Goal: Transaction & Acquisition: Purchase product/service

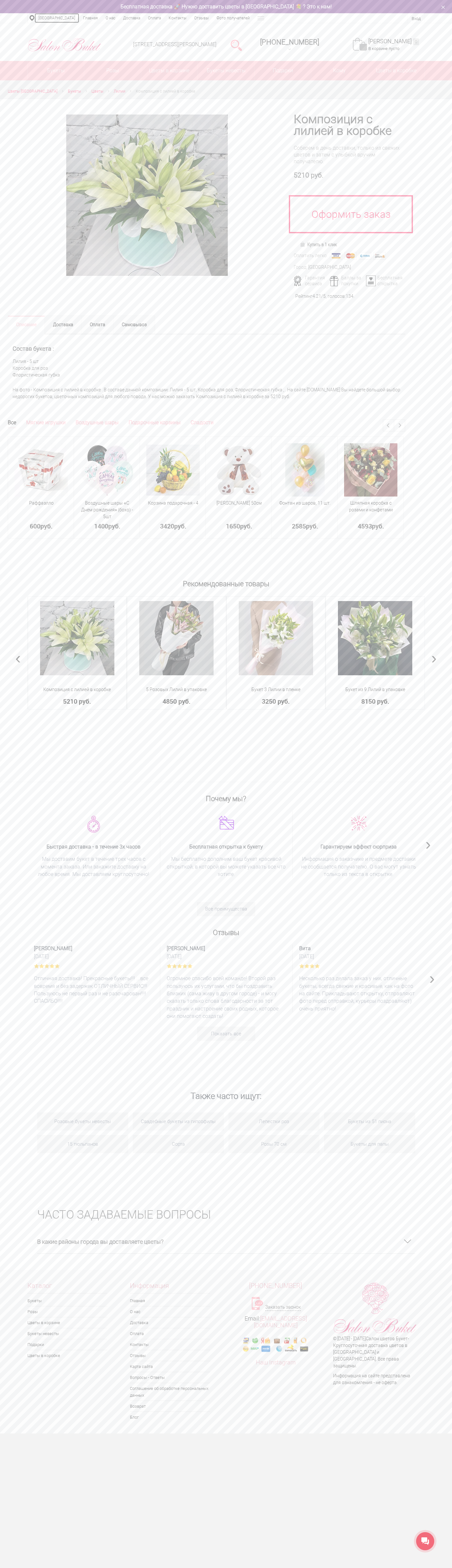
click at [50, 13] on link "[GEOGRAPHIC_DATA]" at bounding box center [57, 18] width 44 height 9
click at [449, 1326] on div "Каталог Букеты Розы Цветы в корзине Букеты невесты Подарки Цветы в коробке Инфо…" at bounding box center [226, 1353] width 452 height 156
click at [251, 1434] on html "Салон Букет НН WhatsApp Салон цветов "Букет" Доставка цветов Нижний Новгород | …" at bounding box center [226, 717] width 452 height 1434
click at [16, 1434] on html "Салон Букет НН WhatsApp Салон цветов "Букет" Доставка цветов Нижний Новгород | …" at bounding box center [226, 717] width 452 height 1434
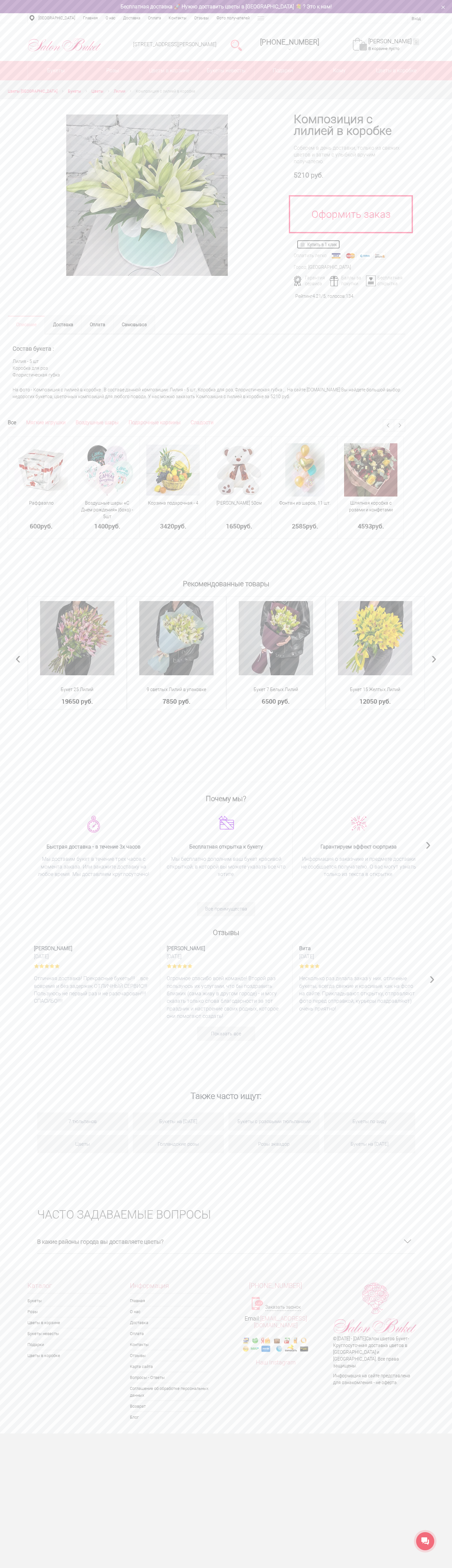
click at [304, 244] on img at bounding box center [303, 244] width 8 height 5
click at [397, 42] on link "Моя корзина 0" at bounding box center [394, 42] width 51 height 8
click at [304, 244] on img at bounding box center [303, 244] width 8 height 5
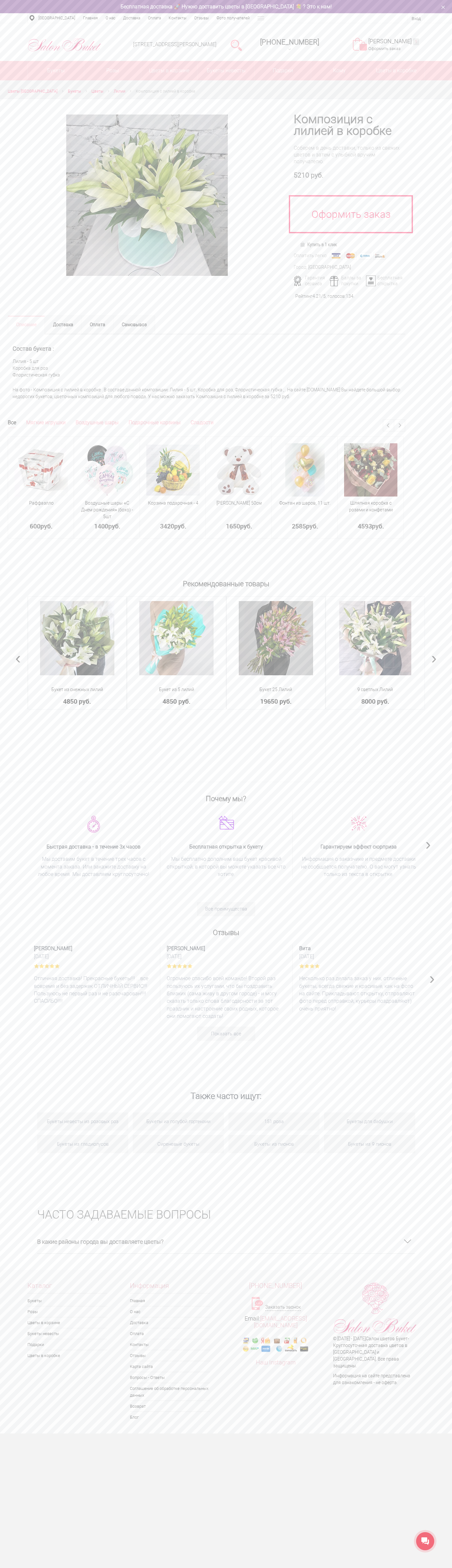
click at [261, 11] on div "Бесплатная доставка 🚀 Нужно доставить цветы в [GEOGRAPHIC_DATA] 💐 ? Это к нам!" at bounding box center [226, 6] width 452 height 13
click at [449, 1434] on html "Салон Букет НН WhatsApp Салон цветов "Букет" Доставка цветов Нижний Новгород | …" at bounding box center [226, 717] width 452 height 1434
click at [40, 1434] on html "[PERSON_NAME] НН WhatsApp Салон цветов "Букет" Доставка цветов [GEOGRAPHIC_DATA…" at bounding box center [226, 717] width 452 height 1434
click at [8, 1434] on html "[PERSON_NAME] НН WhatsApp Салон цветов "Букет" Доставка цветов [GEOGRAPHIC_DATA…" at bounding box center [226, 717] width 452 height 1434
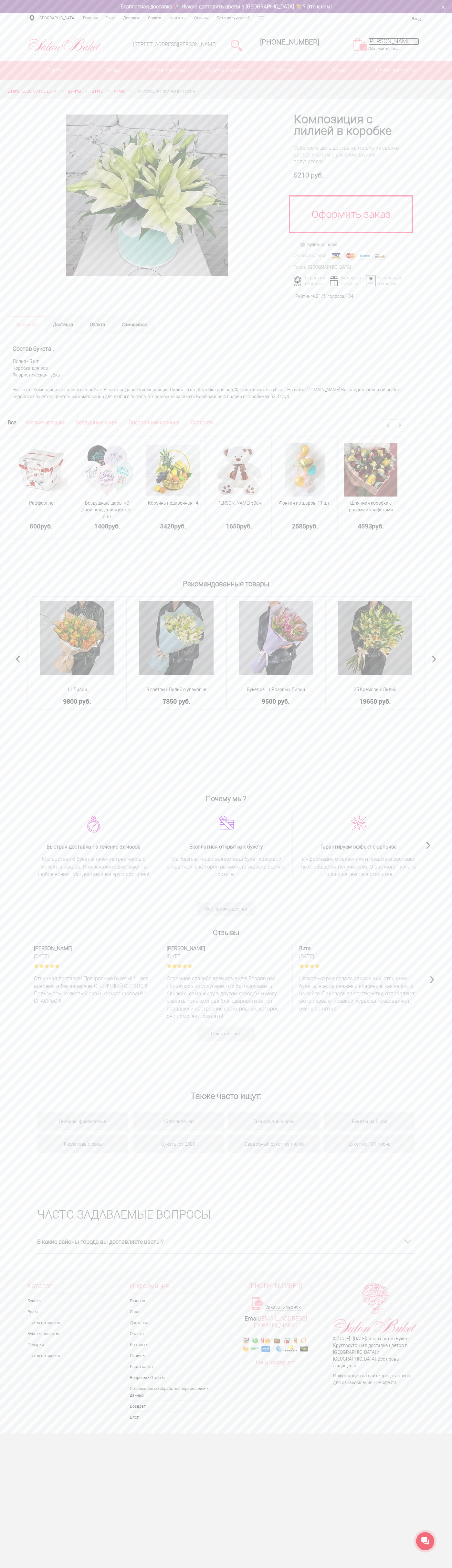
click at [397, 42] on link "Моя корзина 1" at bounding box center [394, 42] width 51 height 8
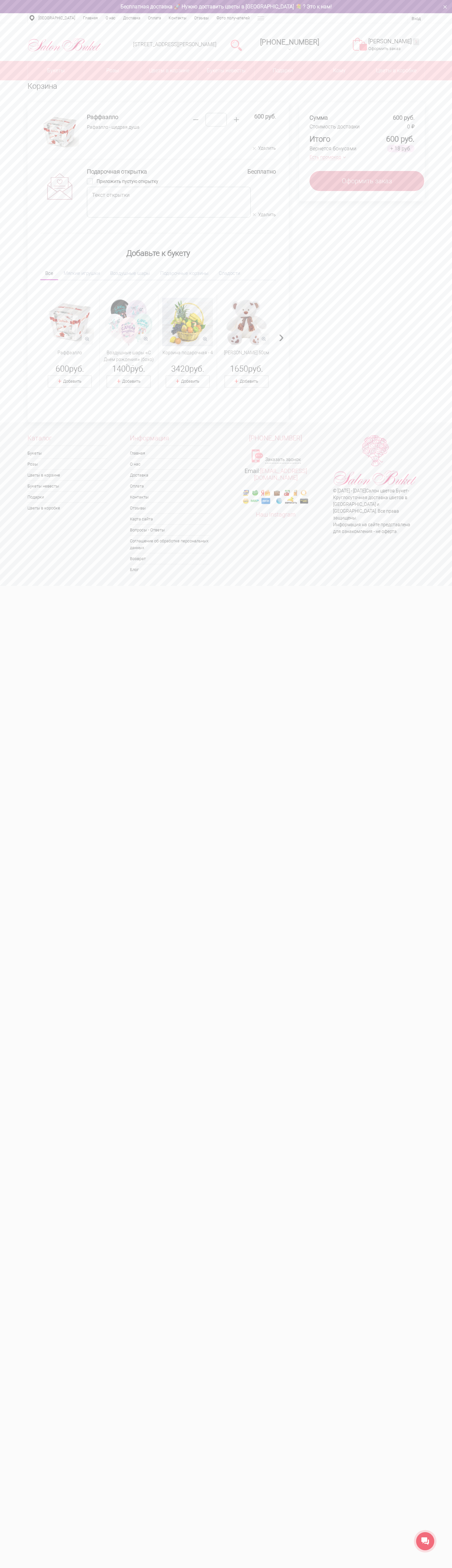
click at [264, 149] on button "Удалить" at bounding box center [264, 149] width 23 height 6
